Goal: Task Accomplishment & Management: Use online tool/utility

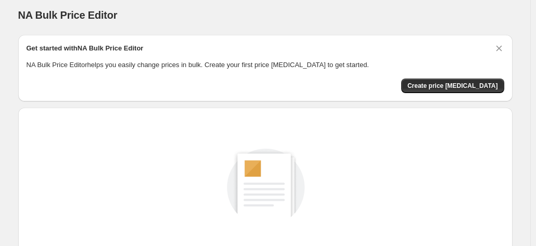
scroll to position [5, 0]
click at [442, 88] on span "Create price change job" at bounding box center [452, 85] width 91 height 8
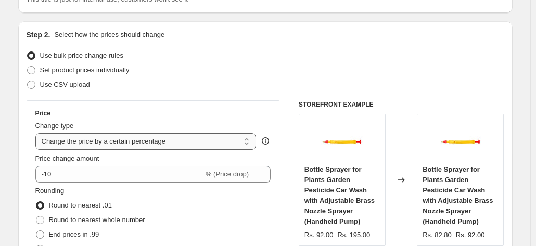
scroll to position [92, 0]
click at [249, 139] on select "Change the price to a certain amount Change the price by a certain amount Chang…" at bounding box center [145, 141] width 221 height 17
select select "by"
click at [37, 133] on select "Change the price to a certain amount Change the price by a certain amount Chang…" at bounding box center [145, 141] width 221 height 17
click at [247, 171] on span "(Price drop)" at bounding box center [230, 174] width 35 height 8
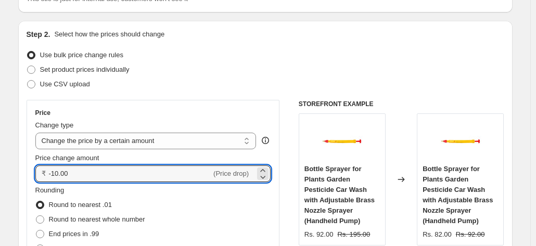
drag, startPoint x: 157, startPoint y: 174, endPoint x: 5, endPoint y: 180, distance: 152.1
type input "50.00"
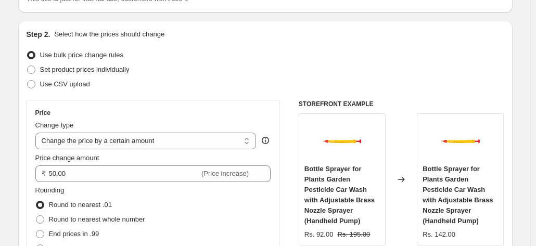
click at [204, 195] on div "Rounding Round to nearest .01 Round to nearest whole number End prices in .99 E…" at bounding box center [153, 220] width 236 height 71
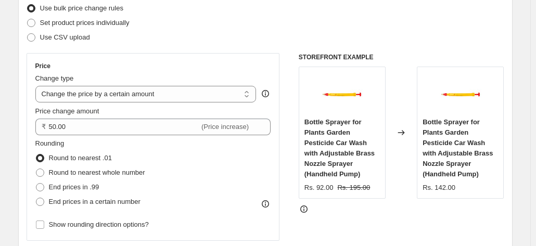
scroll to position [138, 0]
click at [99, 170] on span "Round to nearest whole number" at bounding box center [97, 173] width 96 height 8
click at [36, 170] on input "Round to nearest whole number" at bounding box center [36, 169] width 1 height 1
radio input "true"
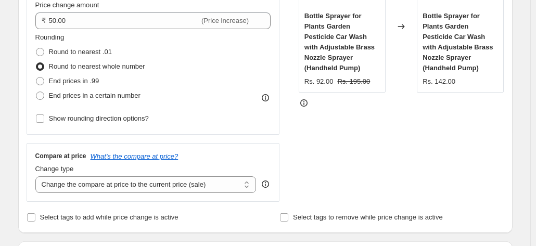
scroll to position [245, 0]
click at [96, 184] on select "Change the compare at price to the current price (sale) Change the compare at p…" at bounding box center [145, 184] width 221 height 17
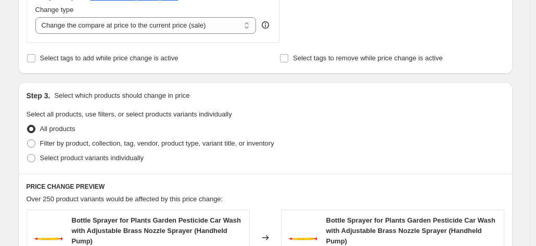
scroll to position [403, 0]
click at [287, 59] on input "Select tags to remove while price change is active" at bounding box center [284, 59] width 8 height 8
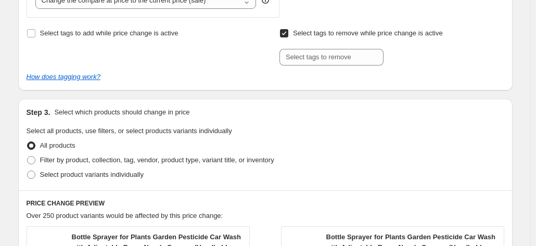
scroll to position [430, 0]
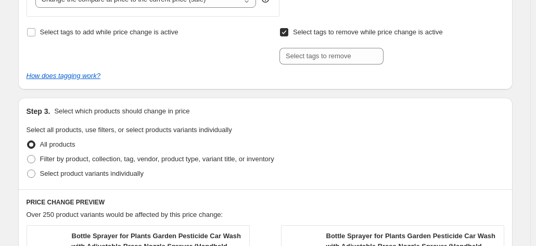
click at [284, 36] on span at bounding box center [283, 32] width 9 height 9
click at [284, 36] on input "Select tags to remove while price change is active" at bounding box center [284, 32] width 8 height 8
checkbox input "false"
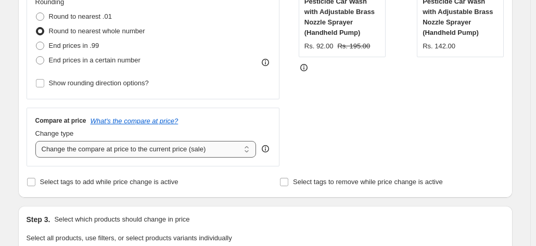
scroll to position [151, 0]
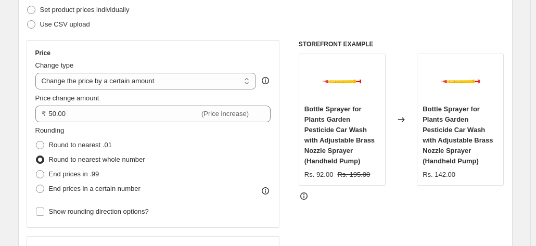
click at [446, 176] on div "Rs. 142.00" at bounding box center [439, 175] width 33 height 10
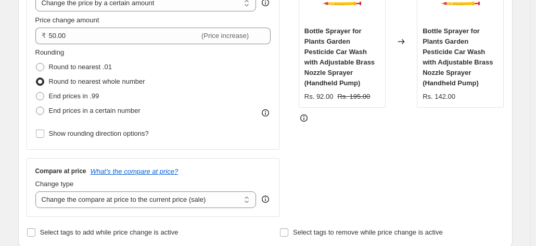
scroll to position [230, 0]
click at [127, 200] on select "Change the compare at price to the current price (sale) Change the compare at p…" at bounding box center [145, 199] width 221 height 17
select select "no_change"
click at [37, 191] on select "Change the compare at price to the current price (sale) Change the compare at p…" at bounding box center [145, 199] width 221 height 17
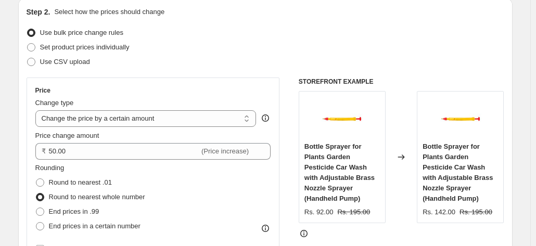
scroll to position [170, 0]
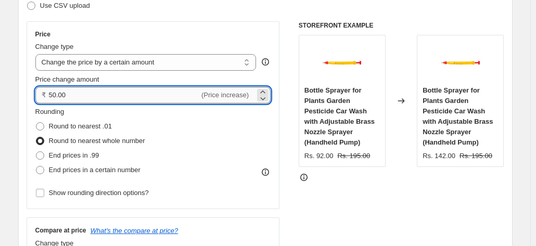
click at [57, 95] on input "50.00" at bounding box center [124, 95] width 151 height 17
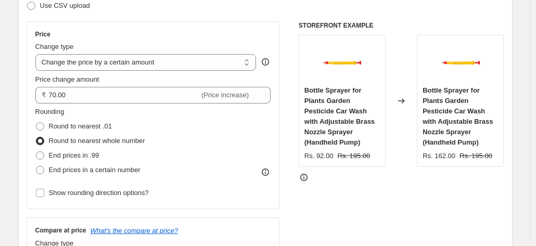
click at [241, 162] on div "Rounding Round to nearest .01 Round to nearest whole number End prices in .99 E…" at bounding box center [153, 142] width 236 height 71
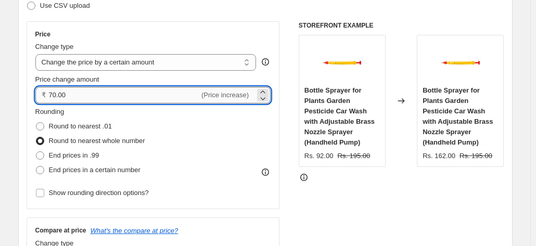
click at [58, 96] on input "70.00" at bounding box center [124, 95] width 151 height 17
type input "50.00"
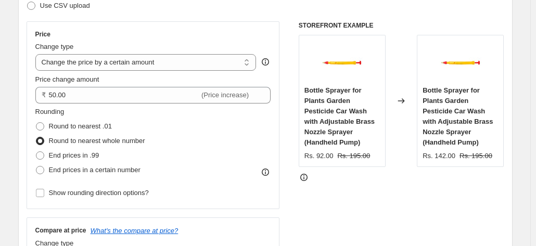
click at [366, 171] on div "STOREFRONT EXAMPLE Bottle Sprayer for Plants Garden Pesticide Car Wash with Adj…" at bounding box center [402, 148] width 206 height 255
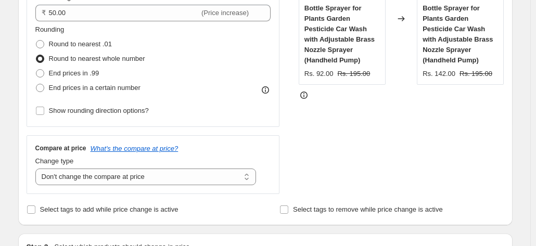
scroll to position [253, 0]
click at [138, 147] on icon "What's the compare at price?" at bounding box center [135, 148] width 88 height 8
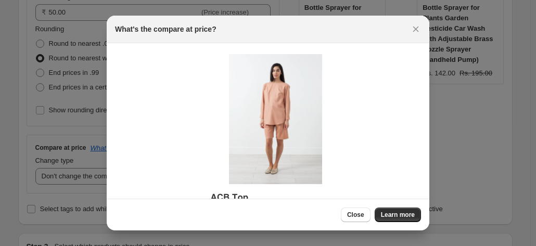
scroll to position [70, 0]
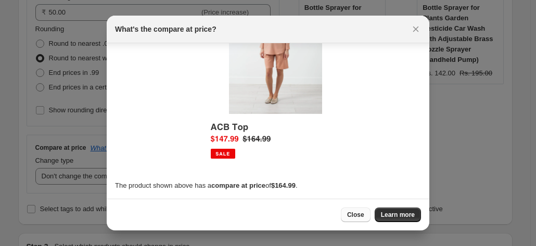
click at [352, 214] on span "Close" at bounding box center [355, 215] width 17 height 8
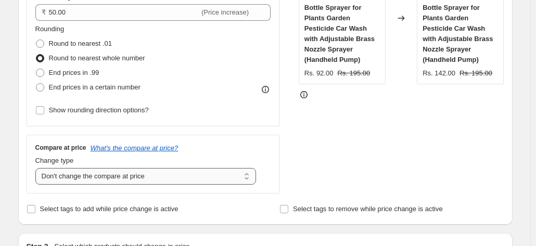
click at [245, 176] on select "Change the compare at price to the current price (sale) Change the compare at p…" at bounding box center [145, 176] width 221 height 17
select select "pp"
click at [37, 168] on select "Change the compare at price to the current price (sale) Change the compare at p…" at bounding box center [145, 176] width 221 height 17
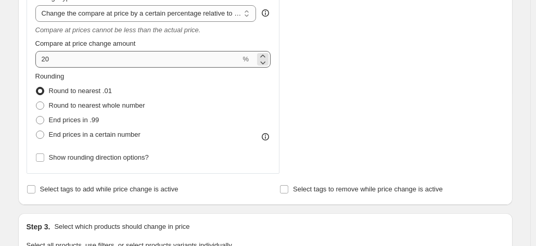
scroll to position [363, 0]
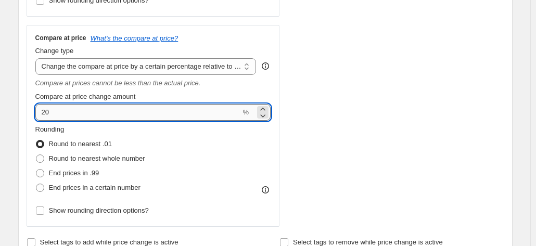
click at [146, 120] on input "20" at bounding box center [138, 112] width 206 height 17
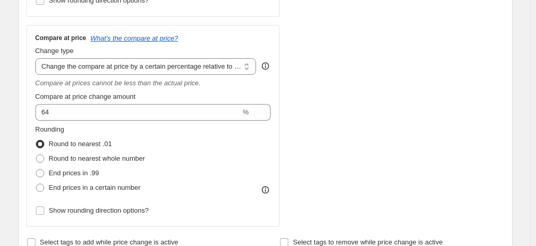
click at [347, 141] on div "STOREFRONT EXAMPLE Bottle Sprayer for Plants Garden Pesticide Car Wash with Adj…" at bounding box center [402, 28] width 206 height 398
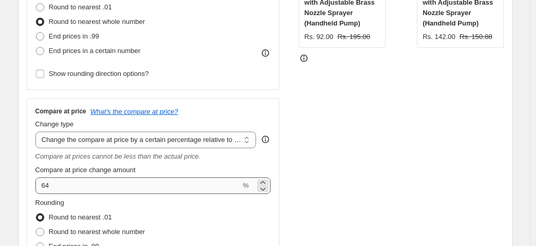
scroll to position [290, 0]
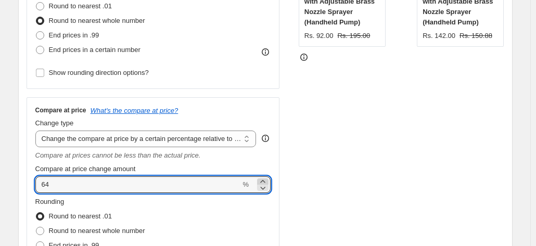
click at [263, 182] on icon at bounding box center [262, 181] width 5 height 3
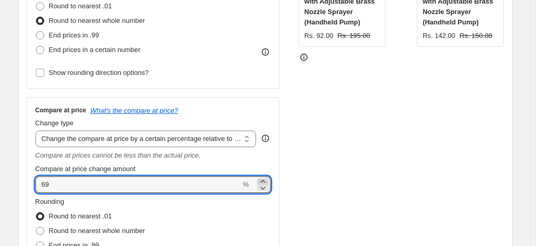
click at [263, 182] on icon at bounding box center [262, 181] width 5 height 3
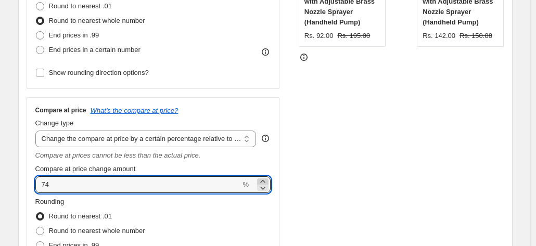
click at [263, 182] on icon at bounding box center [262, 181] width 5 height 3
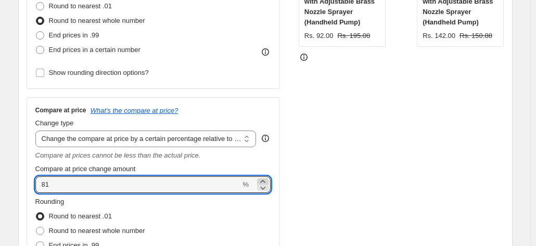
click at [263, 182] on icon at bounding box center [262, 181] width 5 height 3
type input "83"
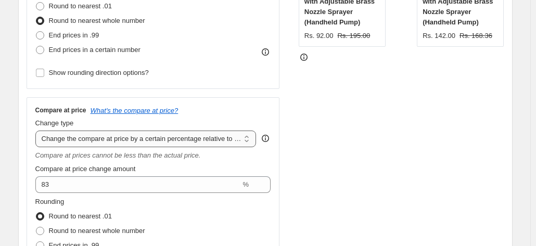
click at [232, 139] on select "Change the compare at price to the current price (sale) Change the compare at p…" at bounding box center [145, 139] width 221 height 17
click at [37, 131] on select "Change the compare at price to the current price (sale) Change the compare at p…" at bounding box center [145, 139] width 221 height 17
click at [401, 138] on div "STOREFRONT EXAMPLE Bottle Sprayer for Plants Garden Pesticide Car Wash with Adj…" at bounding box center [402, 100] width 206 height 398
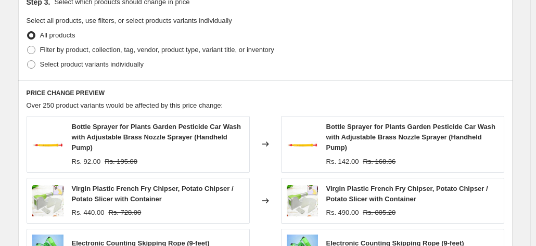
scroll to position [639, 0]
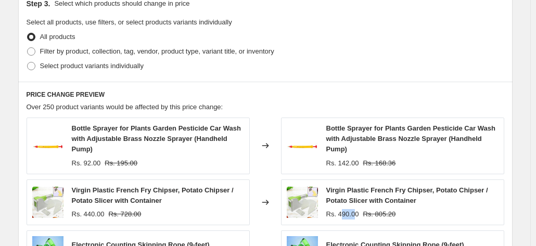
drag, startPoint x: 341, startPoint y: 216, endPoint x: 357, endPoint y: 216, distance: 16.1
click at [357, 216] on div "Rs. 490.00" at bounding box center [342, 214] width 33 height 10
click at [403, 219] on div "Virgin Plastic French Fry Chipser, Potato Chipser / Potato Slicer with Containe…" at bounding box center [392, 203] width 223 height 46
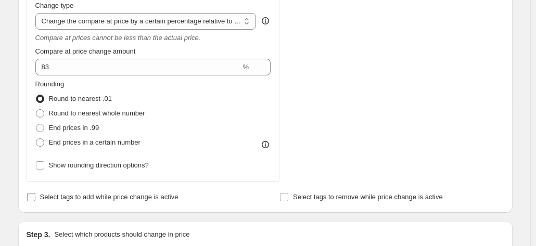
scroll to position [407, 0]
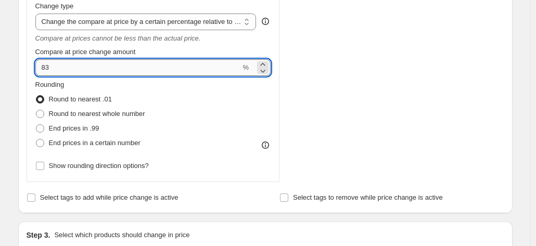
click at [241, 69] on input "83" at bounding box center [138, 67] width 206 height 17
click at [223, 24] on select "Change the compare at price to the current price (sale) Change the compare at p…" at bounding box center [145, 22] width 221 height 17
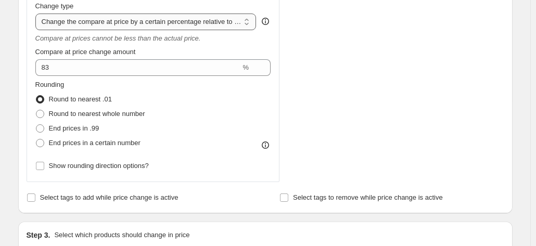
select select "no_change"
click at [37, 14] on select "Change the compare at price to the current price (sale) Change the compare at p…" at bounding box center [145, 22] width 221 height 17
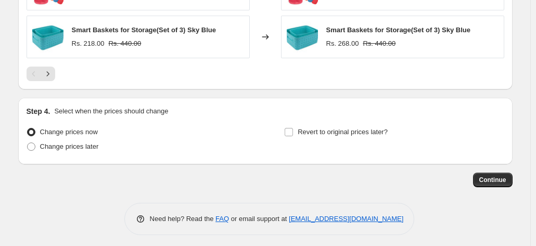
scroll to position [806, 0]
click at [53, 76] on icon "Next" at bounding box center [48, 74] width 10 height 10
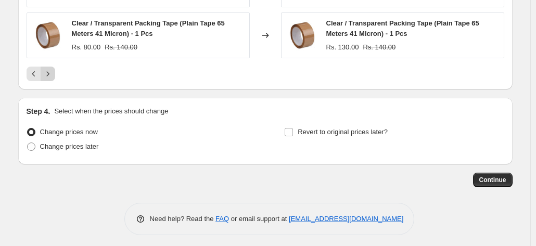
click at [53, 76] on icon "Next" at bounding box center [48, 74] width 10 height 10
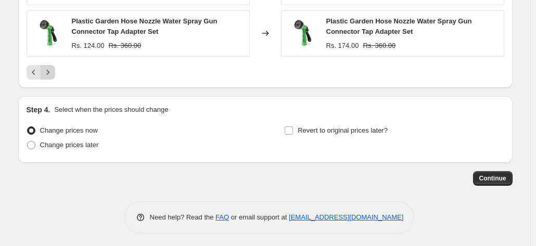
click at [53, 76] on button "Next" at bounding box center [48, 72] width 15 height 15
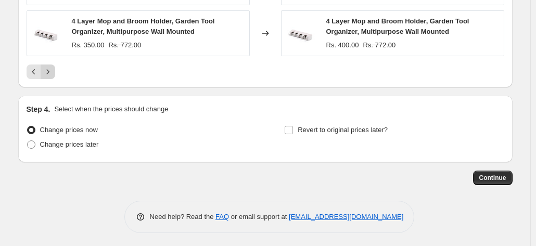
click at [53, 76] on button "Next" at bounding box center [48, 72] width 15 height 15
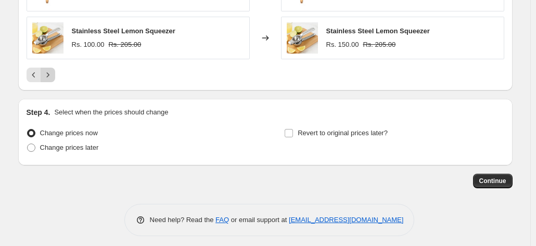
click at [53, 76] on button "Next" at bounding box center [48, 75] width 15 height 15
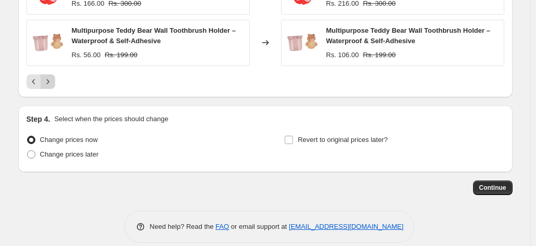
click at [53, 76] on icon "Next" at bounding box center [48, 81] width 10 height 10
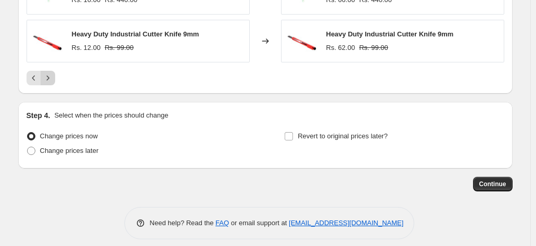
click at [53, 76] on icon "Next" at bounding box center [48, 78] width 10 height 10
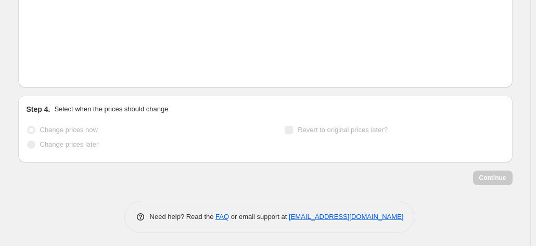
scroll to position [795, 0]
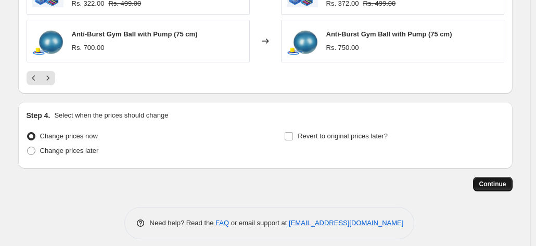
click at [488, 181] on span "Continue" at bounding box center [492, 184] width 27 height 8
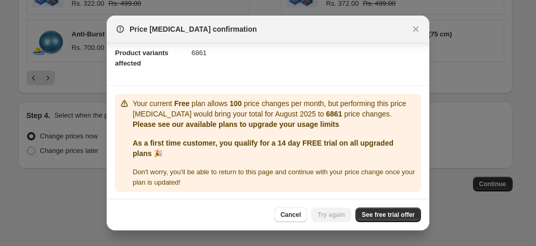
scroll to position [116, 0]
click at [372, 212] on span "See free trial offer" at bounding box center [388, 215] width 53 height 8
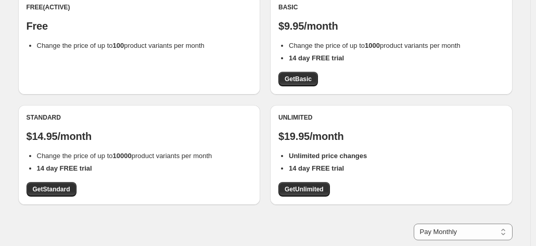
scroll to position [121, 0]
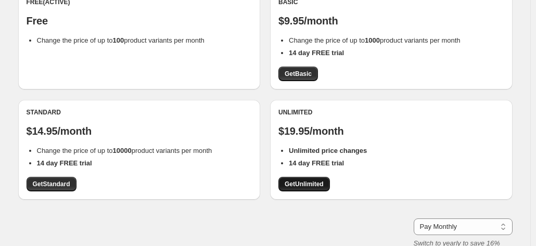
click at [295, 186] on span "Get Unlimited" at bounding box center [304, 184] width 39 height 8
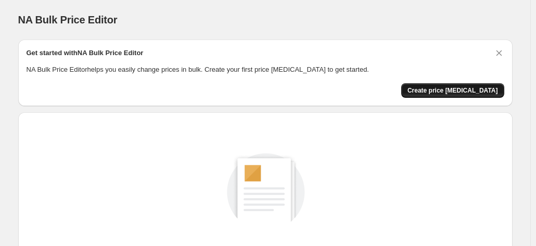
click at [438, 87] on span "Create price change job" at bounding box center [452, 90] width 91 height 8
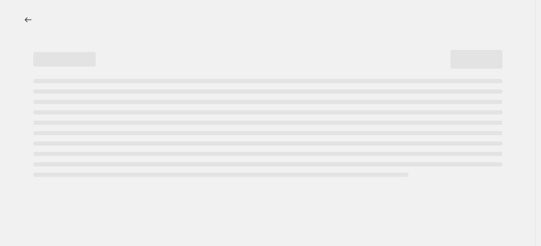
select select "percentage"
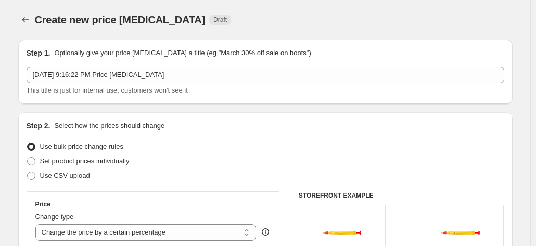
scroll to position [126, 0]
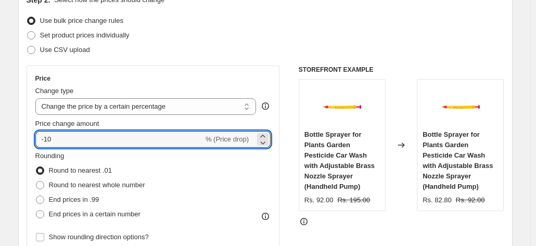
drag, startPoint x: 162, startPoint y: 142, endPoint x: 23, endPoint y: 131, distance: 139.4
click at [23, 131] on div "Step 2. Select how the prices should change Use bulk price change rules Set pro…" at bounding box center [265, 168] width 494 height 365
type input "50"
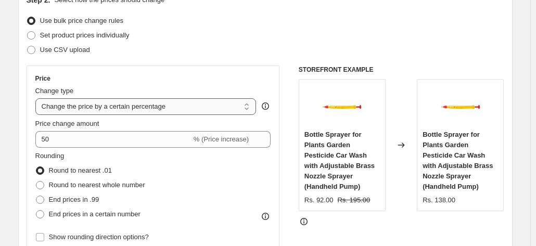
click at [170, 110] on select "Change the price to a certain amount Change the price by a certain amount Chang…" at bounding box center [145, 106] width 221 height 17
select select "to"
click at [37, 98] on select "Change the price to a certain amount Change the price by a certain amount Chang…" at bounding box center [145, 106] width 221 height 17
type input "80.00"
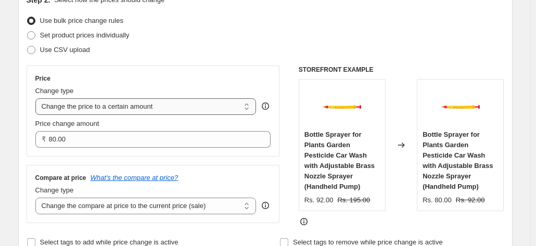
click at [159, 112] on select "Change the price to a certain amount Change the price by a certain amount Chang…" at bounding box center [145, 106] width 221 height 17
select select "by"
click at [37, 98] on select "Change the price to a certain amount Change the price by a certain amount Chang…" at bounding box center [145, 106] width 221 height 17
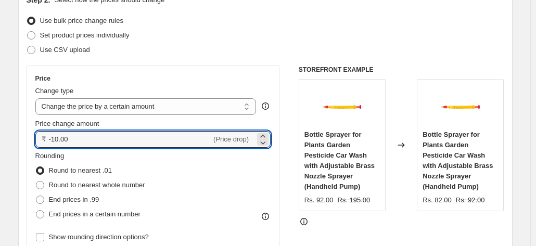
drag, startPoint x: 150, startPoint y: 137, endPoint x: -17, endPoint y: 137, distance: 166.5
type input "50.00"
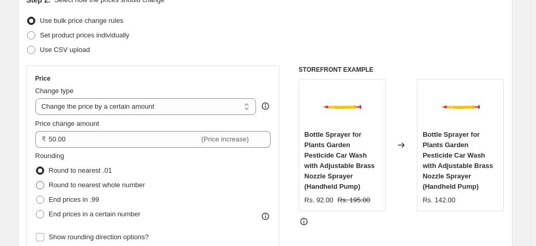
click at [49, 187] on label "Round to nearest whole number" at bounding box center [90, 185] width 110 height 15
click at [36, 182] on input "Round to nearest whole number" at bounding box center [36, 181] width 1 height 1
radio input "true"
click at [269, 104] on icon at bounding box center [265, 106] width 7 height 7
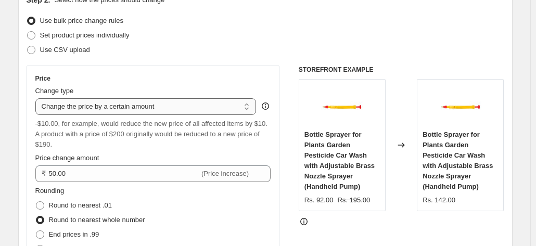
click at [248, 105] on select "Change the price to a certain amount Change the price by a certain amount Chang…" at bounding box center [145, 106] width 221 height 17
select select "to"
click at [37, 98] on select "Change the price to a certain amount Change the price by a certain amount Chang…" at bounding box center [145, 106] width 221 height 17
type input "80.00"
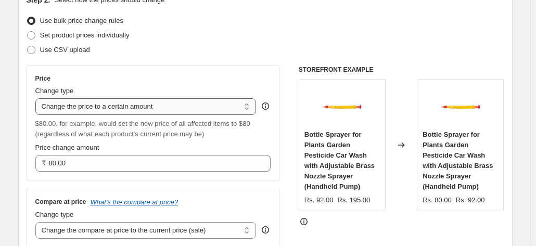
click at [249, 106] on select "Change the price to a certain amount Change the price by a certain amount Chang…" at bounding box center [145, 106] width 221 height 17
select select "by"
click at [37, 98] on select "Change the price to a certain amount Change the price by a certain amount Chang…" at bounding box center [145, 106] width 221 height 17
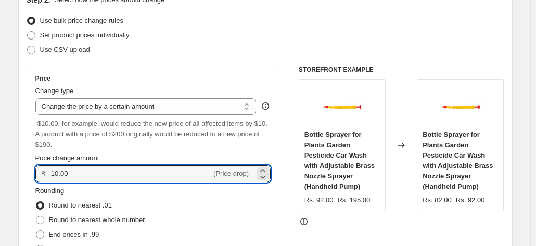
drag, startPoint x: 80, startPoint y: 170, endPoint x: -41, endPoint y: 163, distance: 121.0
type input "50.00"
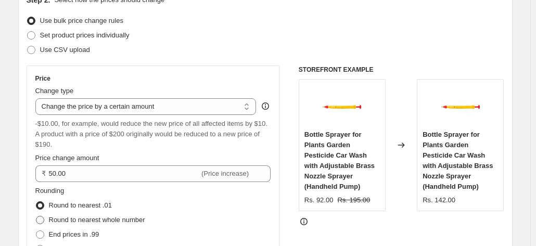
click at [49, 221] on label "Round to nearest whole number" at bounding box center [90, 220] width 110 height 15
click at [36, 216] on input "Round to nearest whole number" at bounding box center [36, 216] width 1 height 1
radio input "true"
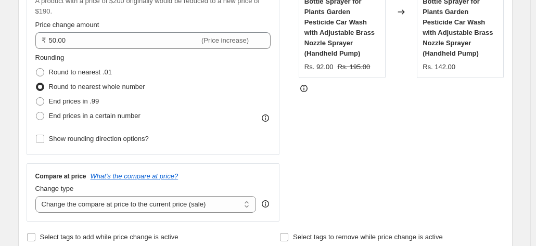
scroll to position [325, 0]
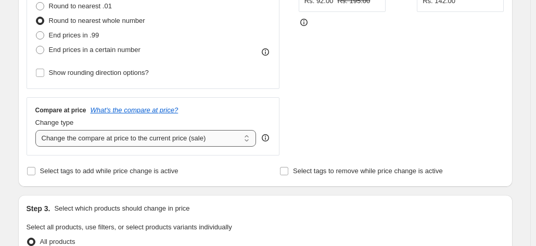
click at [194, 141] on select "Change the compare at price to the current price (sale) Change the compare at p…" at bounding box center [145, 138] width 221 height 17
select select "no_change"
click at [37, 130] on select "Change the compare at price to the current price (sale) Change the compare at p…" at bounding box center [145, 138] width 221 height 17
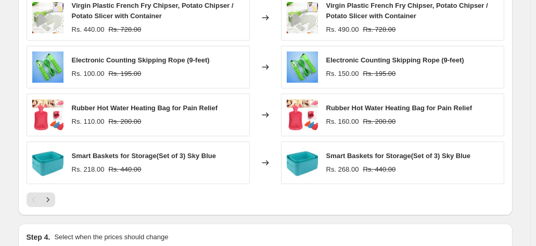
scroll to position [843, 0]
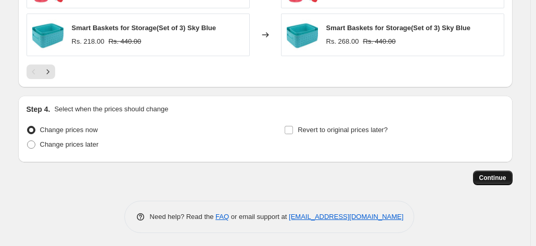
click at [489, 179] on span "Continue" at bounding box center [492, 178] width 27 height 8
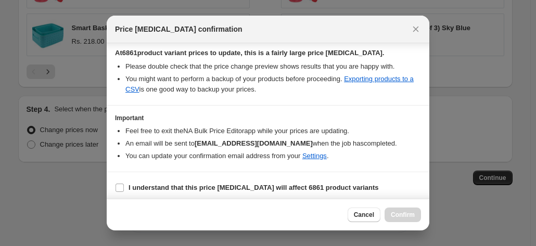
scroll to position [183, 0]
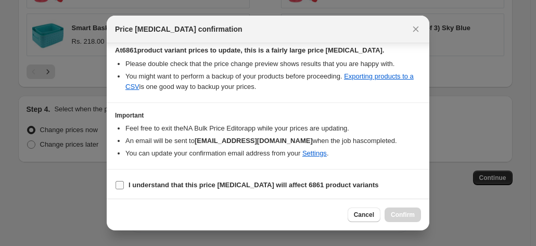
click at [269, 183] on b "I understand that this price change job will affect 6861 product variants" at bounding box center [254, 185] width 250 height 8
click at [124, 183] on input "I understand that this price change job will affect 6861 product variants" at bounding box center [120, 185] width 8 height 8
checkbox input "true"
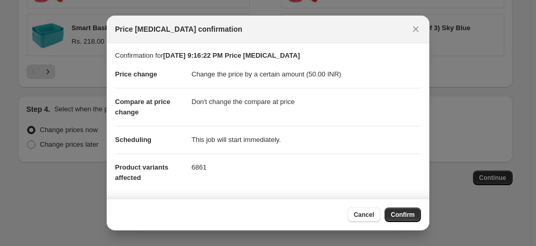
scroll to position [0, 0]
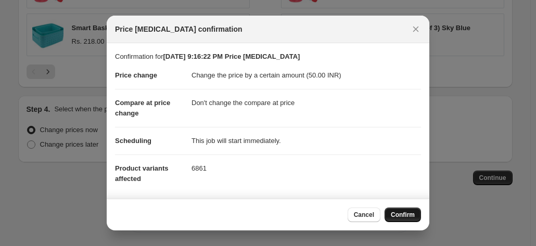
click at [410, 213] on span "Confirm" at bounding box center [403, 215] width 24 height 8
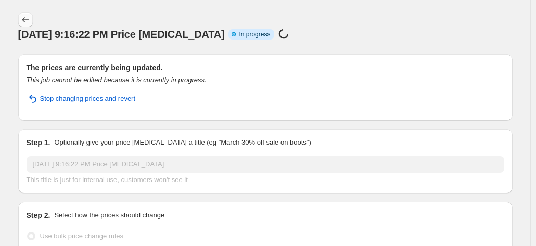
click at [31, 17] on icon "Price change jobs" at bounding box center [25, 20] width 10 height 10
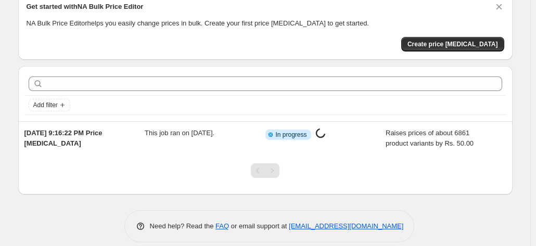
scroll to position [57, 0]
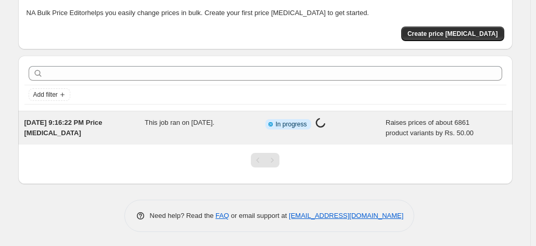
click at [99, 120] on span "[DATE] 9:16:22 PM Price [MEDICAL_DATA]" at bounding box center [63, 128] width 78 height 18
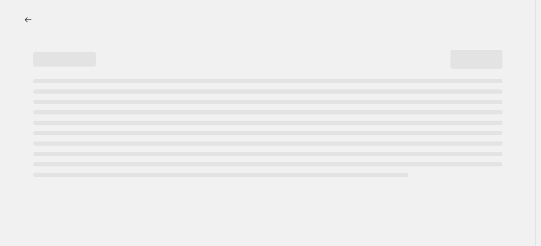
select select "by"
select select "no_change"
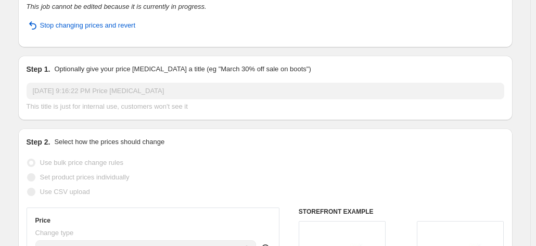
scroll to position [75, 0]
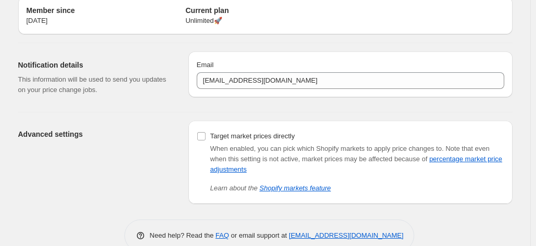
scroll to position [63, 0]
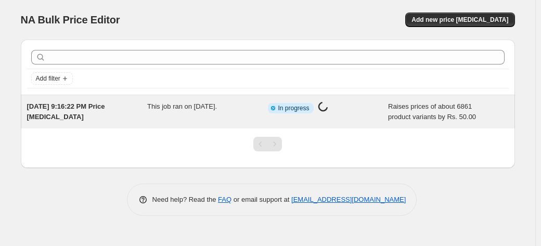
click at [256, 107] on div "This job ran on [DATE]." at bounding box center [207, 111] width 121 height 21
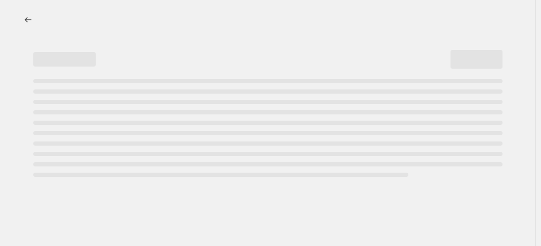
select select "by"
select select "no_change"
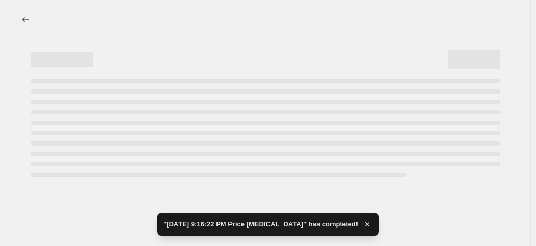
select select "by"
select select "no_change"
